Goal: Task Accomplishment & Management: Manage account settings

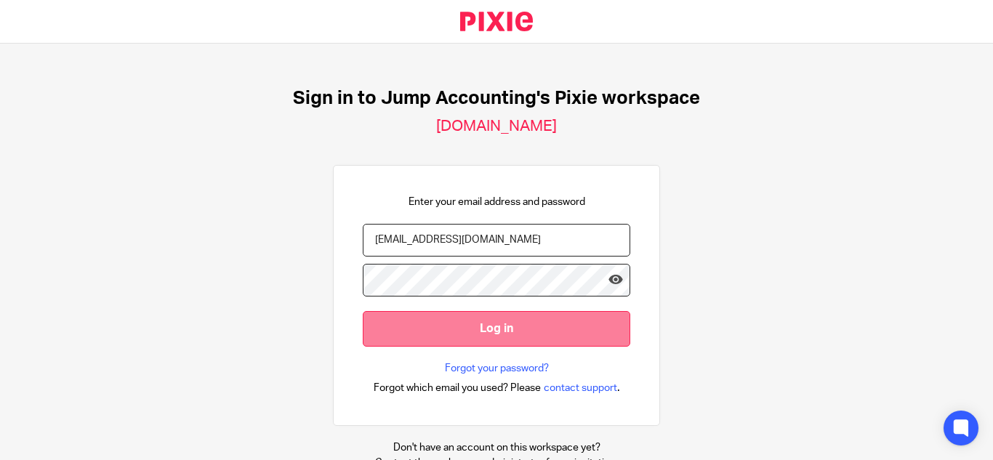
click at [451, 327] on input "Log in" at bounding box center [497, 329] width 268 height 36
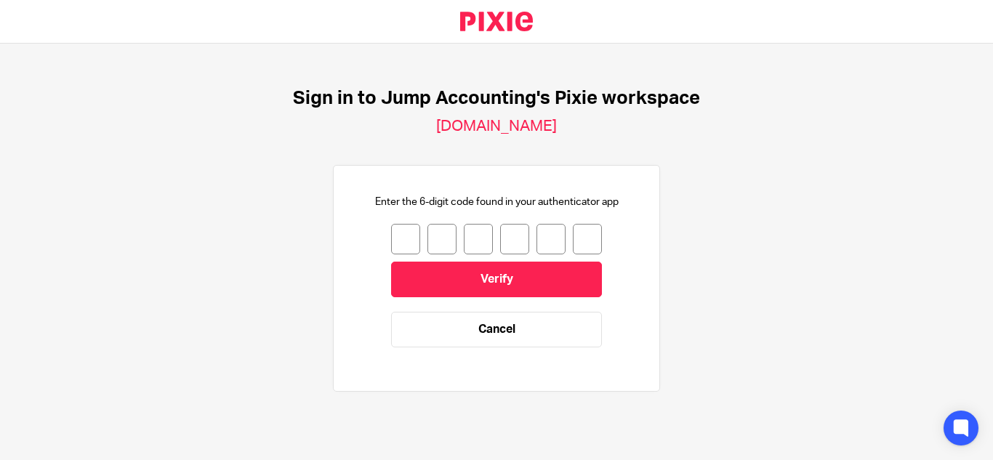
click at [404, 233] on input "number" at bounding box center [405, 239] width 29 height 31
click at [467, 331] on link "Cancel" at bounding box center [496, 330] width 211 height 36
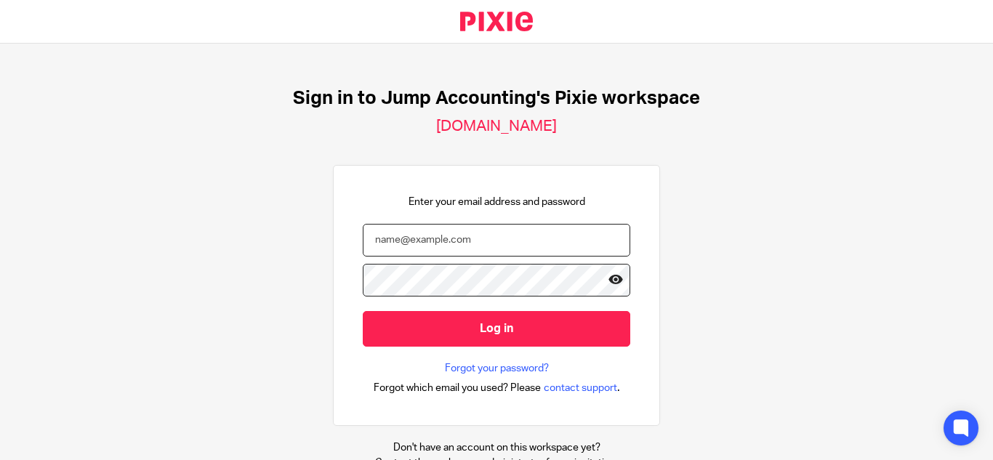
type input "bumitha@riseaccounting.co.uk"
click at [609, 281] on icon at bounding box center [616, 280] width 15 height 15
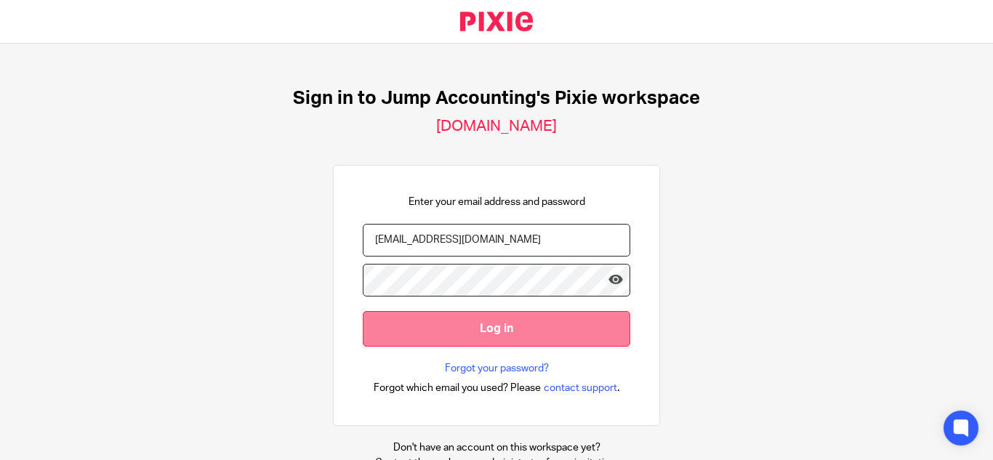
click at [533, 339] on input "Log in" at bounding box center [497, 329] width 268 height 36
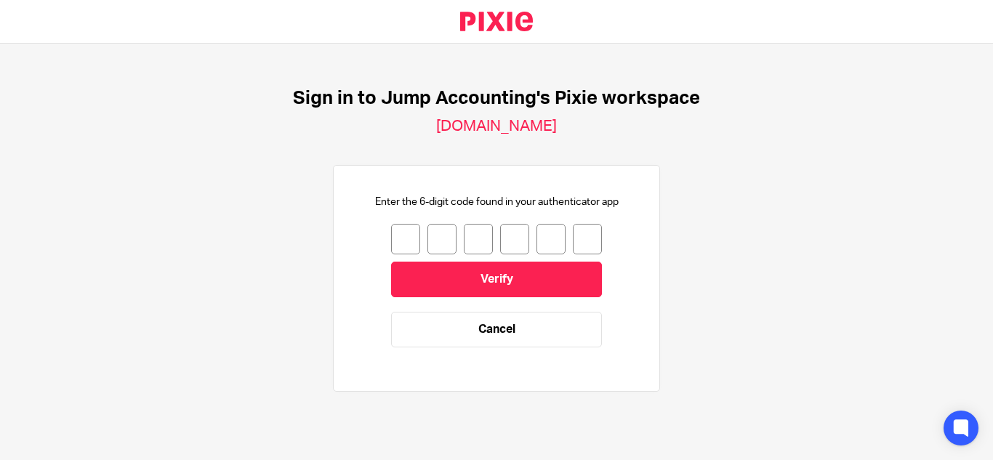
click at [397, 230] on input "number" at bounding box center [405, 239] width 29 height 31
